Goal: Task Accomplishment & Management: Manage account settings

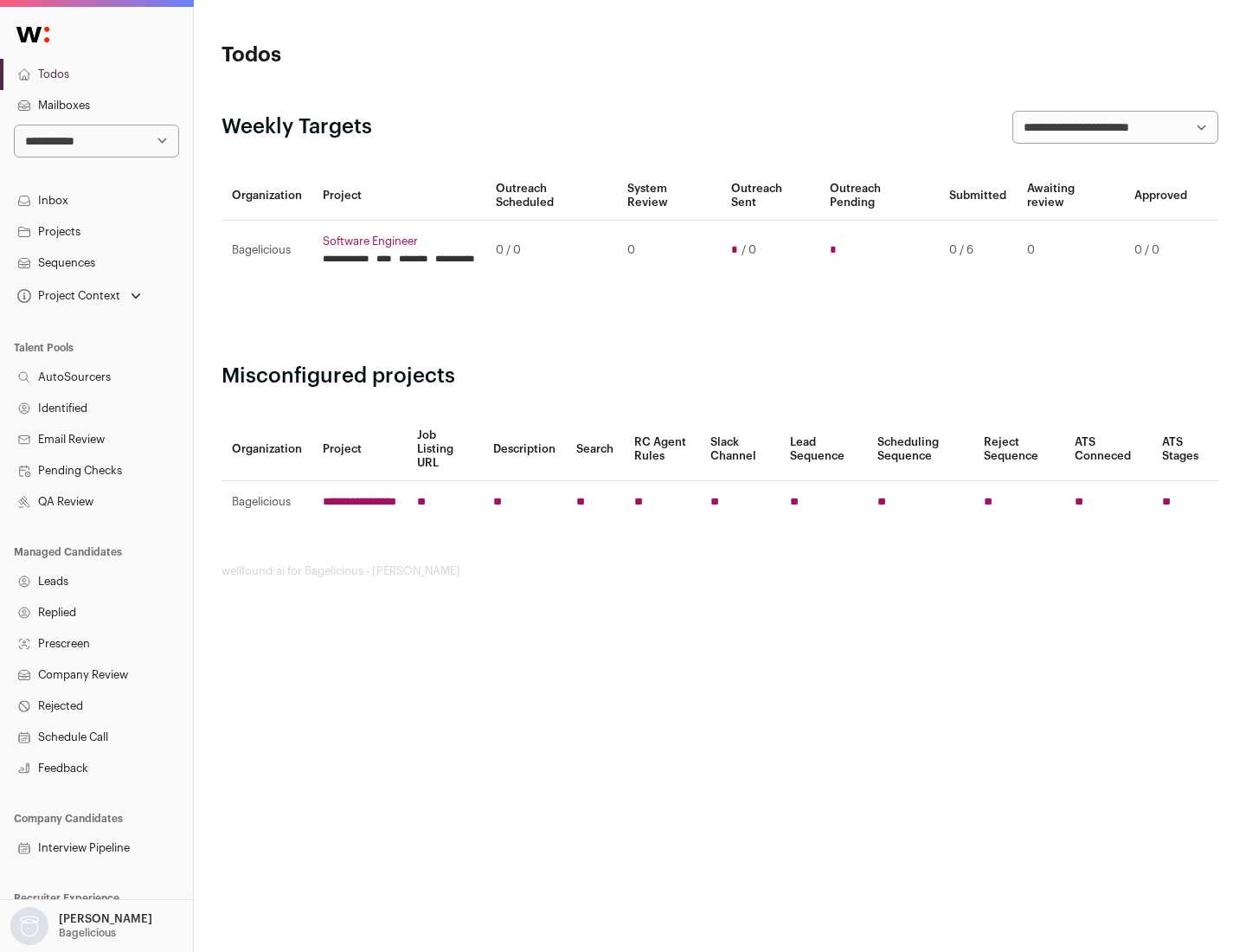
click at [96, 231] on link "Projects" at bounding box center [96, 231] width 193 height 31
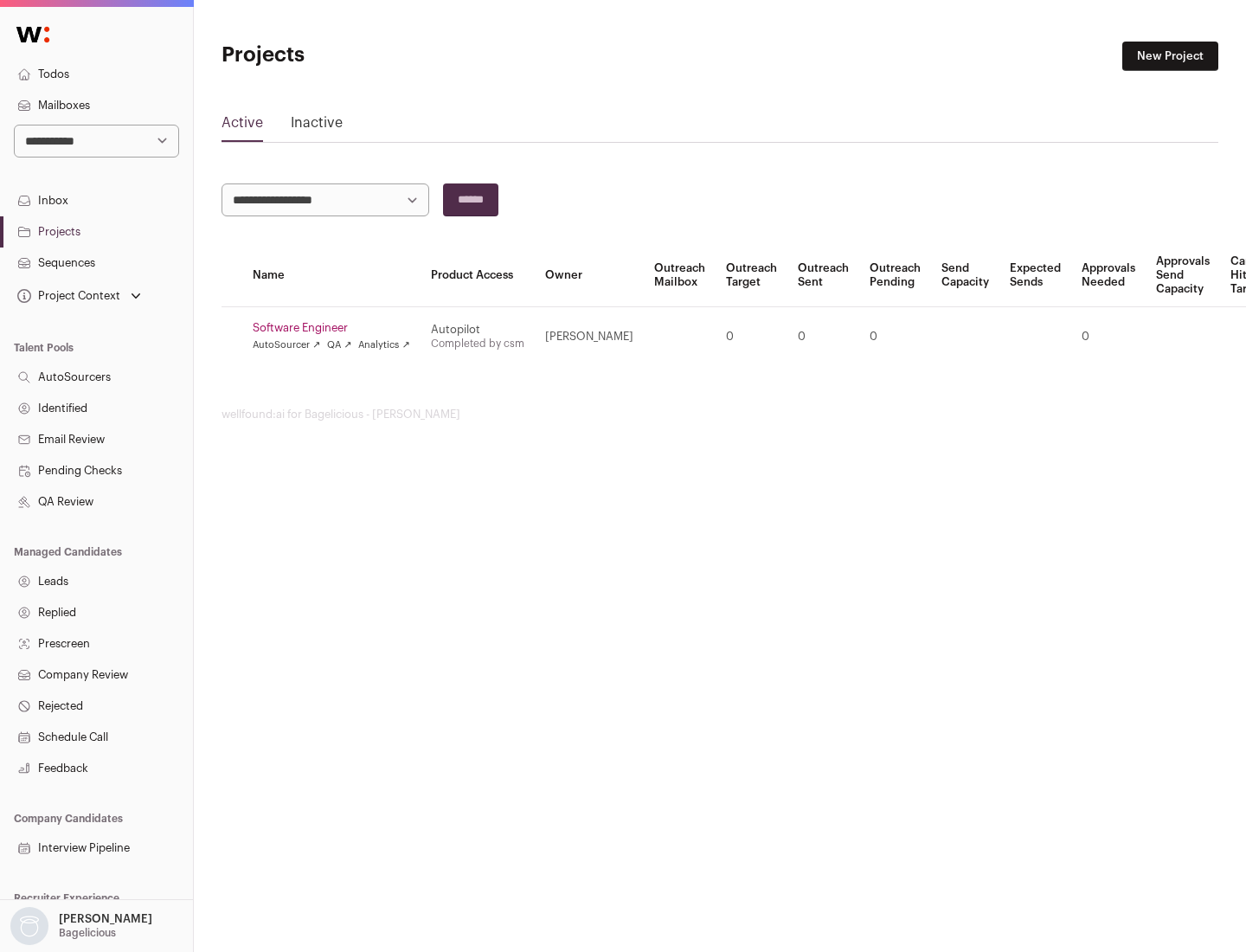
click at [337, 328] on link "Software Engineer" at bounding box center [331, 328] width 157 height 13
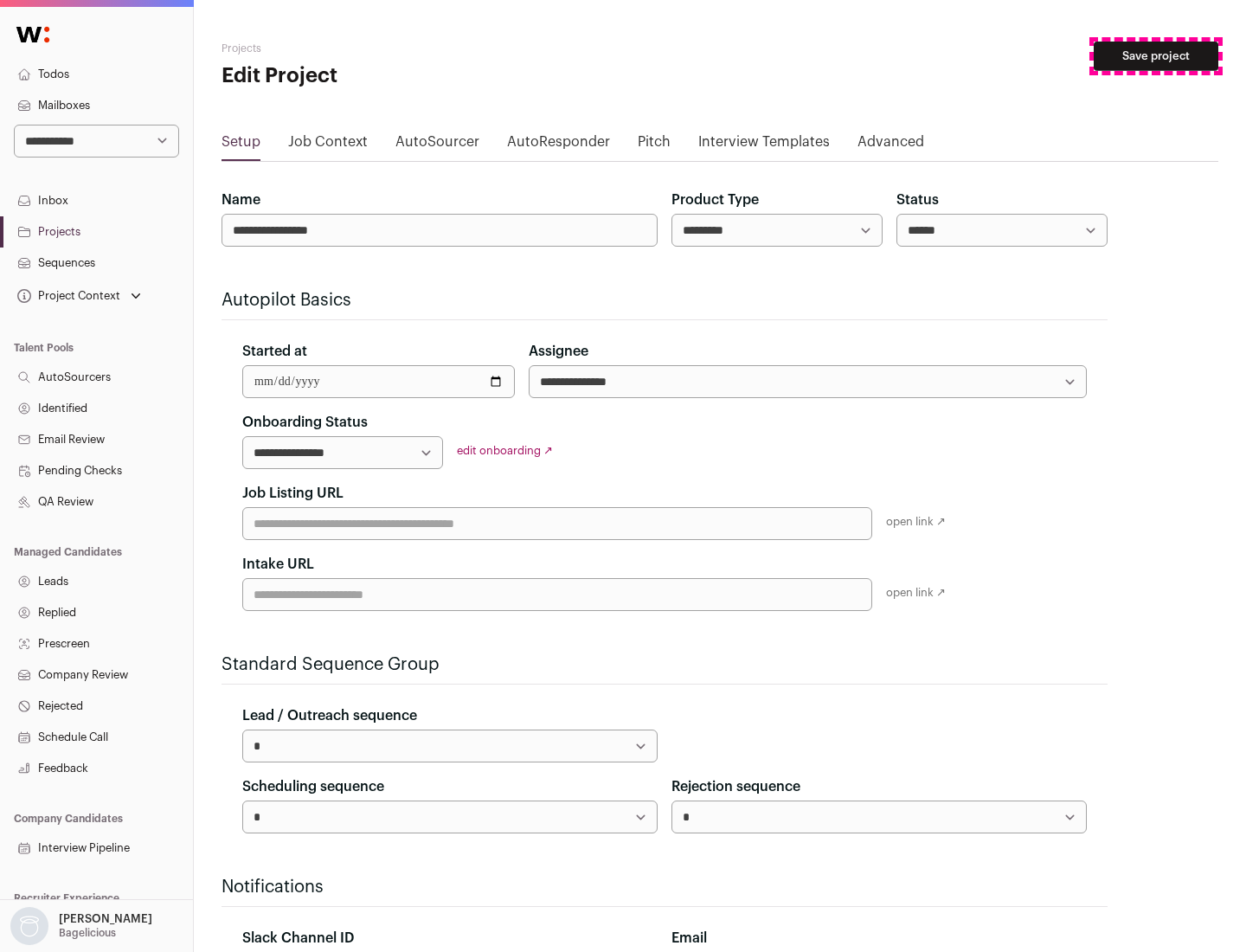
click at [1156, 57] on button "Save project" at bounding box center [1156, 56] width 125 height 30
